Goal: Task Accomplishment & Management: Complete application form

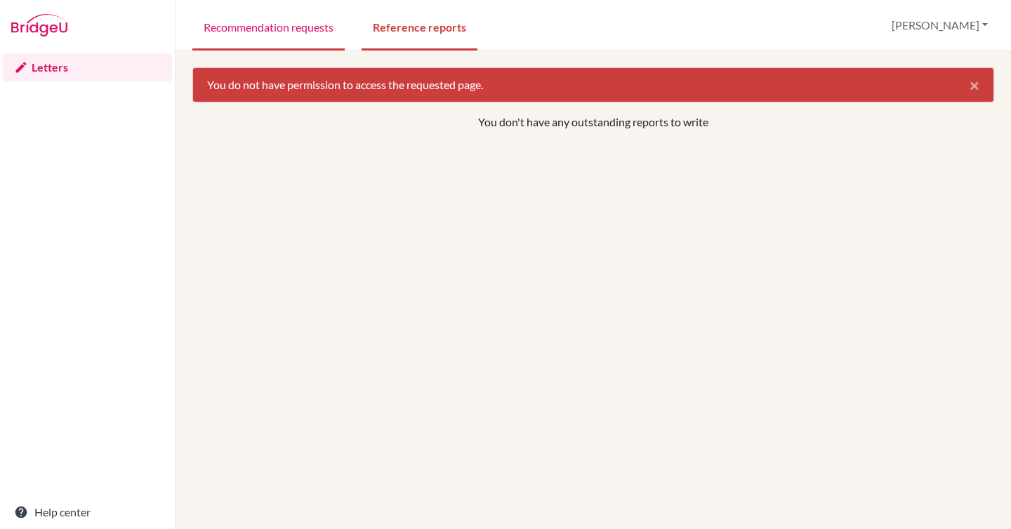
click at [272, 27] on link "Recommendation requests" at bounding box center [268, 26] width 152 height 48
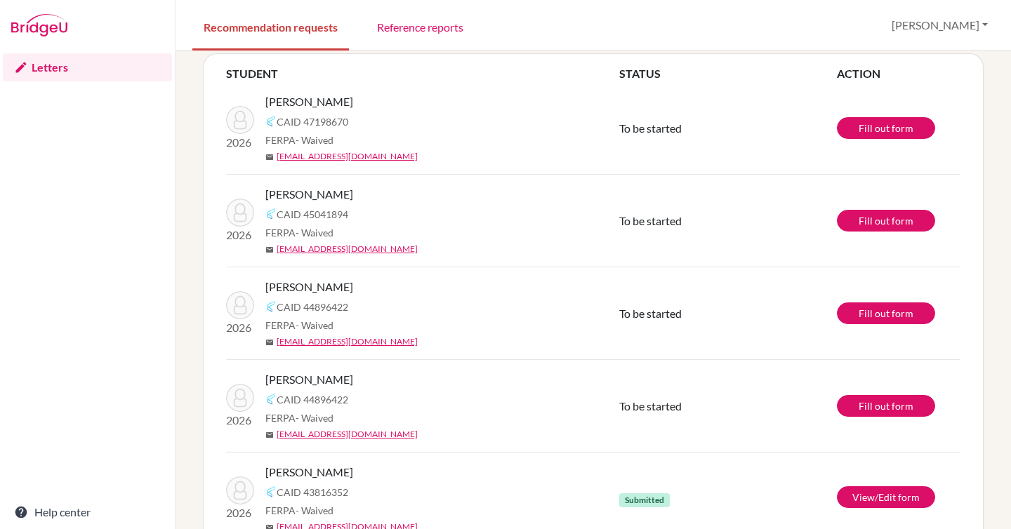
scroll to position [80, 0]
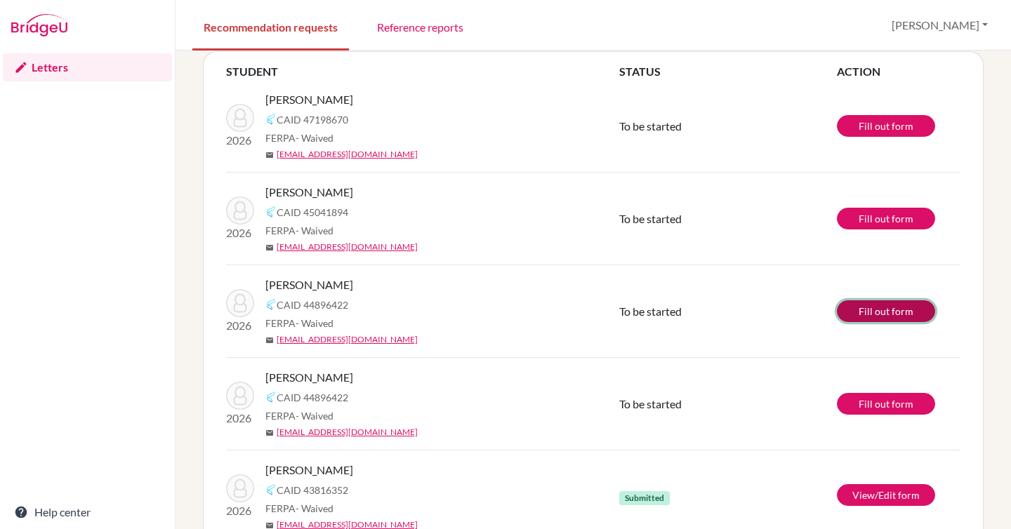
click at [880, 310] on link "Fill out form" at bounding box center [885, 311] width 98 height 22
